Goal: Use online tool/utility

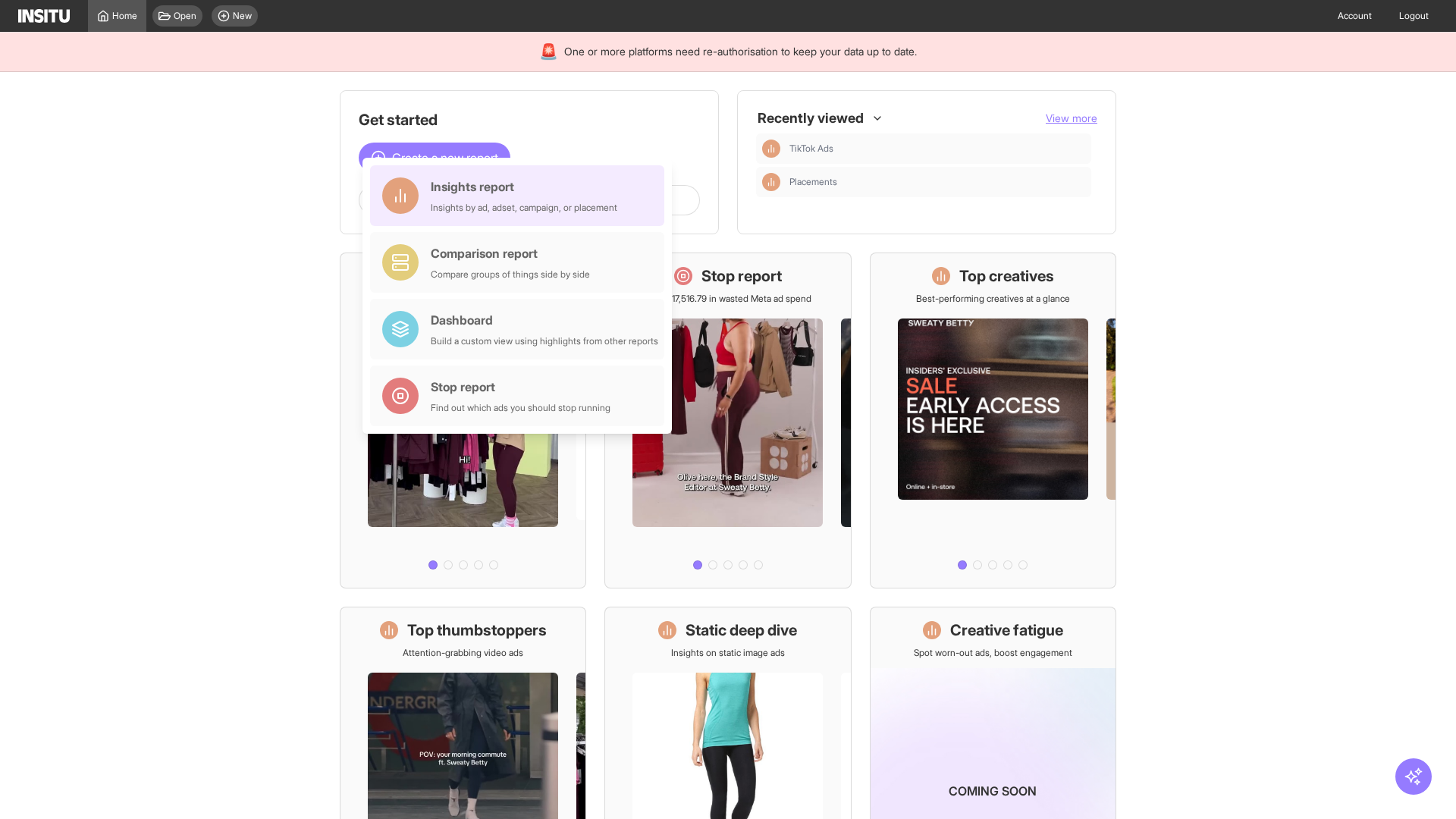
click at [521, 196] on div "Insights report Insights by ad, adset, campaign, or placement" at bounding box center [524, 195] width 187 height 37
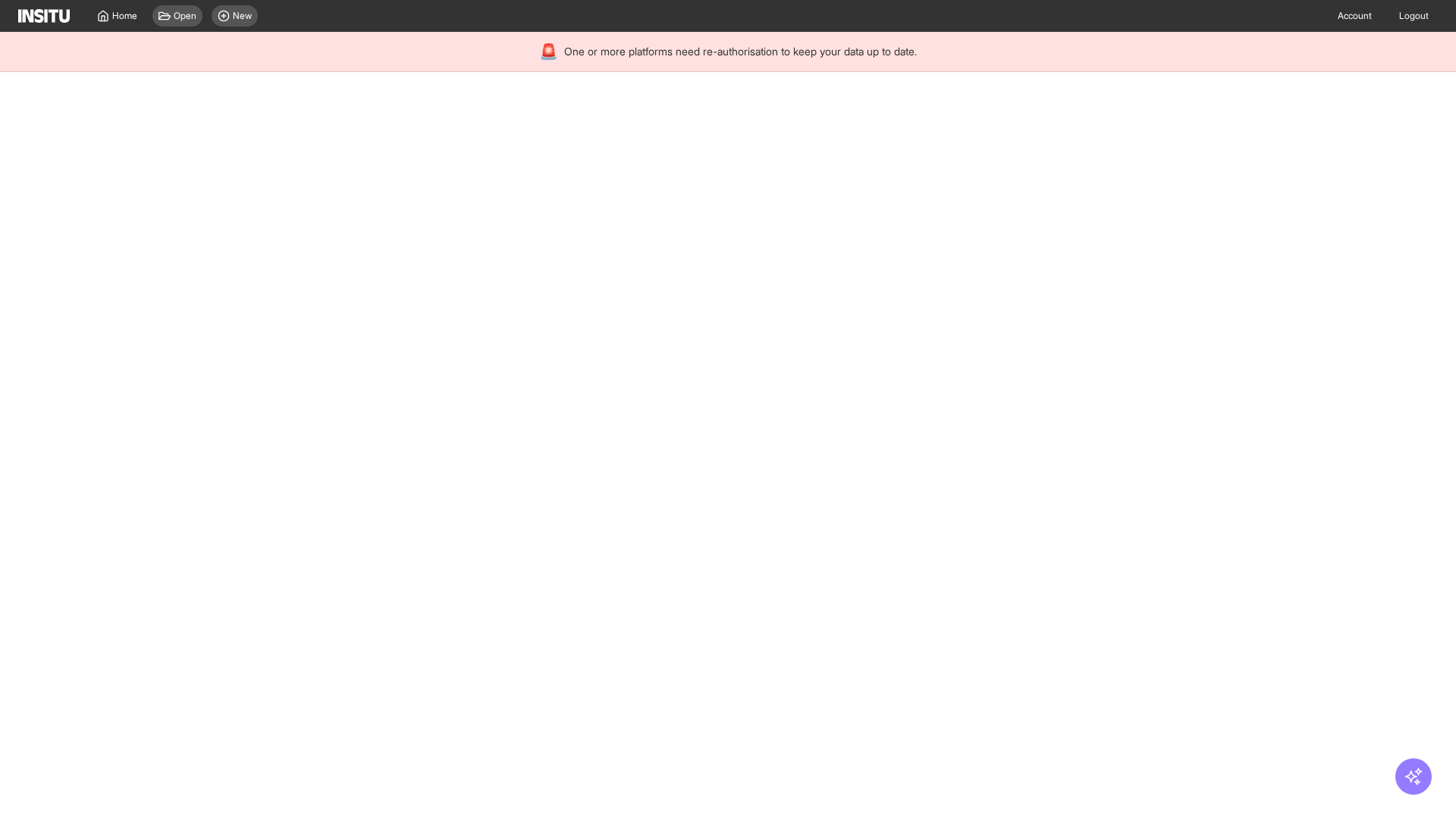
select select "**"
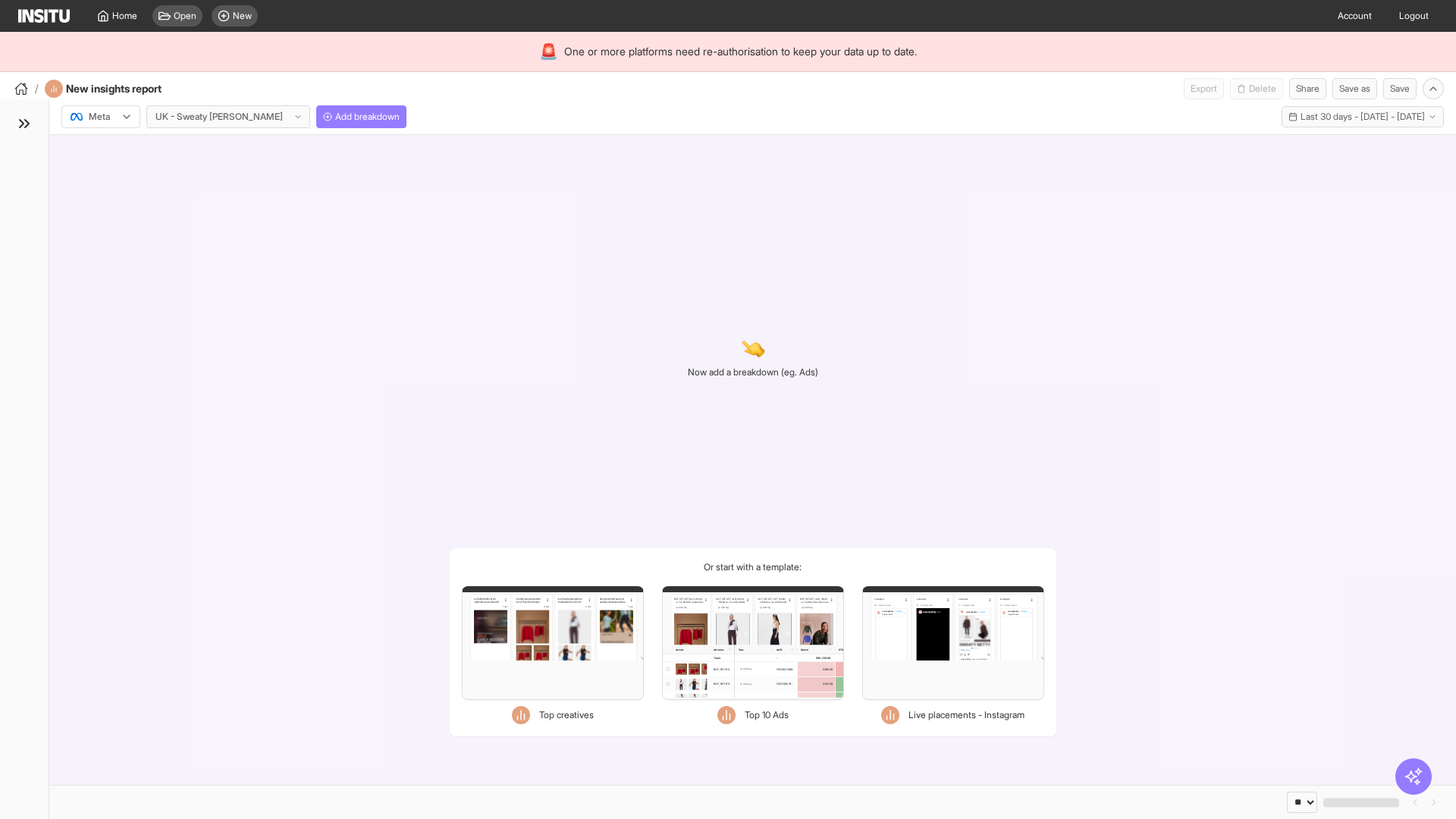
click at [101, 117] on div at bounding box center [90, 117] width 42 height 15
click at [100, 149] on span "Meta" at bounding box center [100, 149] width 21 height 13
click at [335, 117] on span "Add breakdown" at bounding box center [368, 116] width 64 height 12
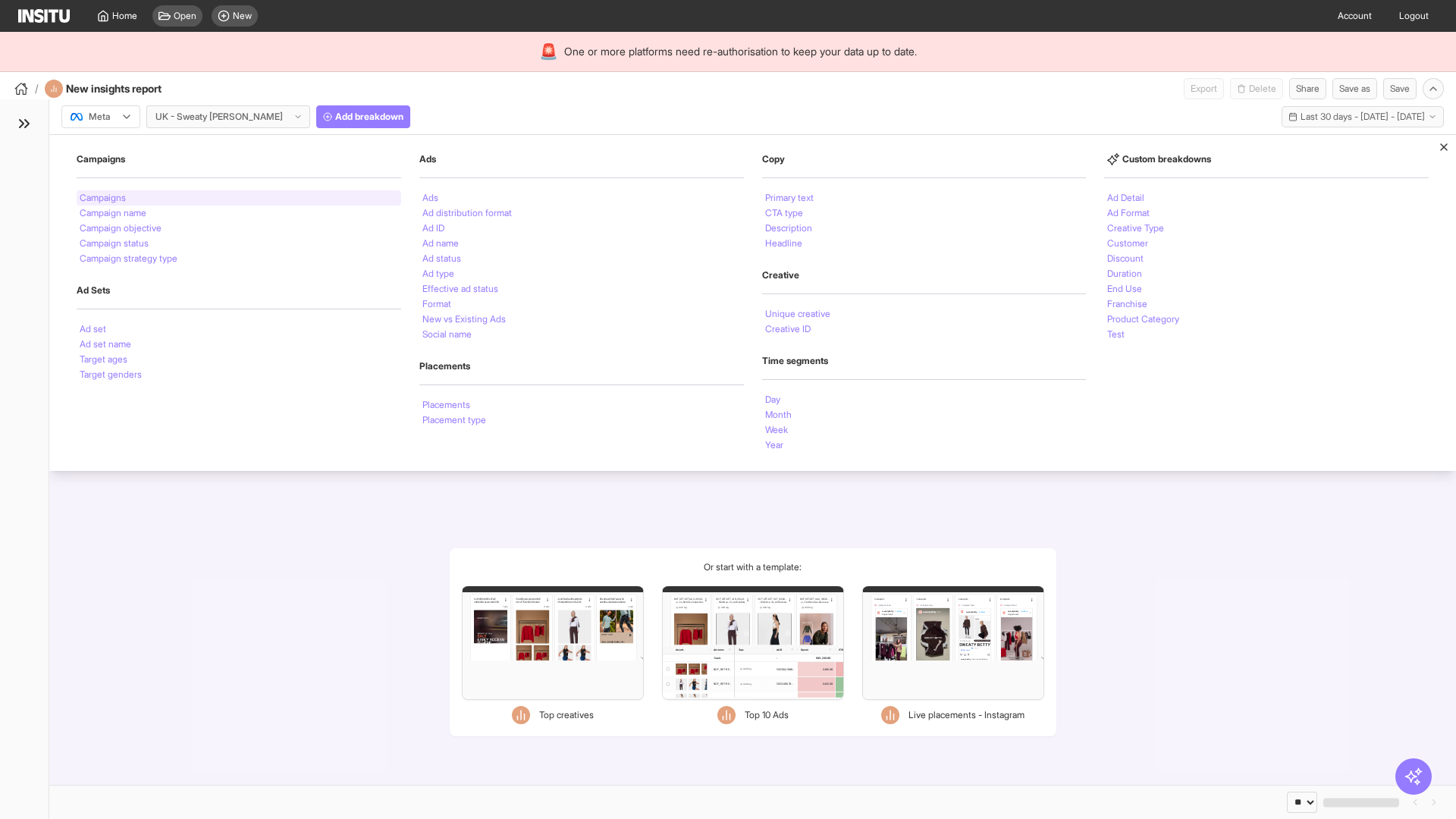
click at [104, 198] on li "Campaigns" at bounding box center [102, 198] width 46 height 9
